Goal: Go to known website: Access a specific website the user already knows

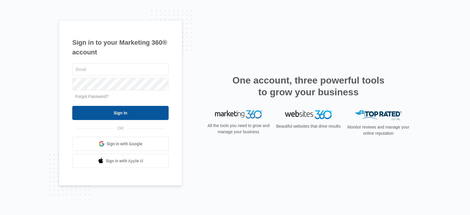
type input "[EMAIL_ADDRESS][DOMAIN_NAME]"
click at [130, 111] on input "Sign In" at bounding box center [120, 113] width 96 height 14
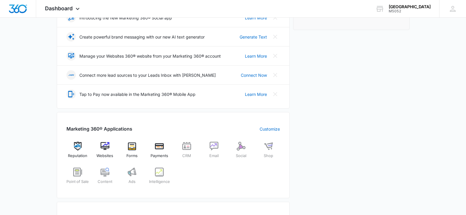
scroll to position [118, 0]
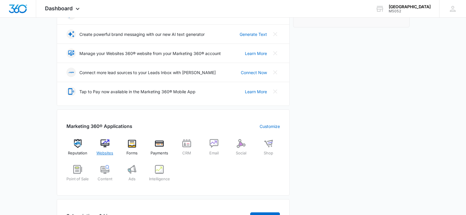
click at [109, 146] on img at bounding box center [104, 143] width 9 height 9
